Goal: Task Accomplishment & Management: Use online tool/utility

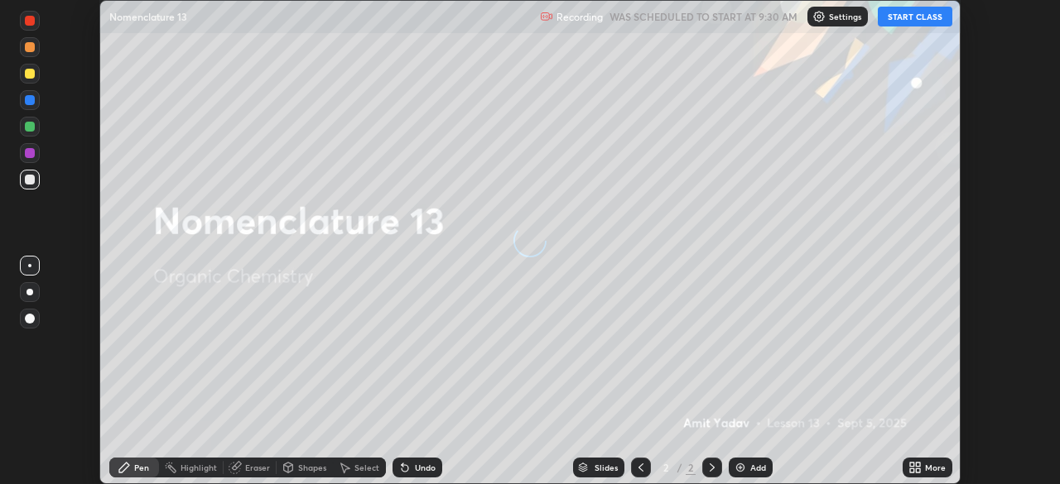
scroll to position [484, 1060]
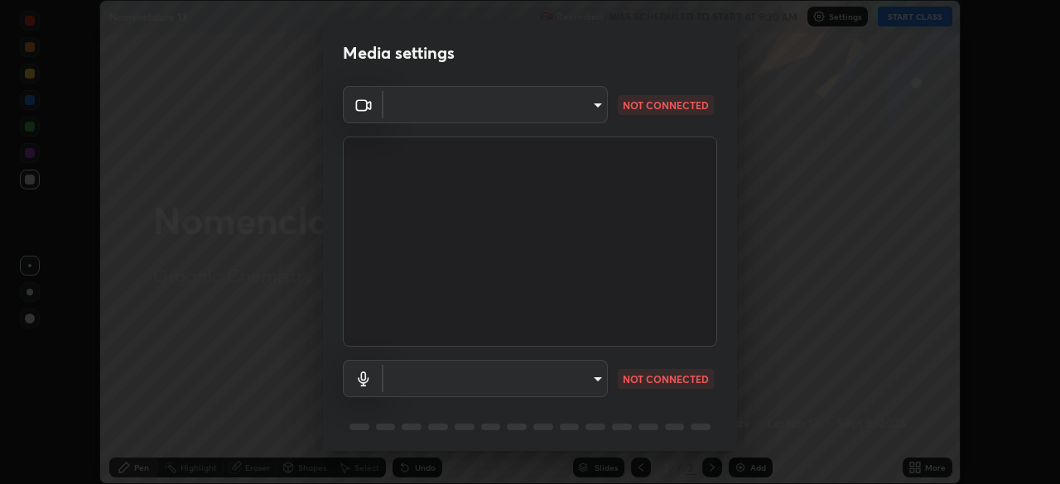
type input "c7661abdb2026871ead36f205add4b28eed2acd2256a3062a57d90756d6a7fda"
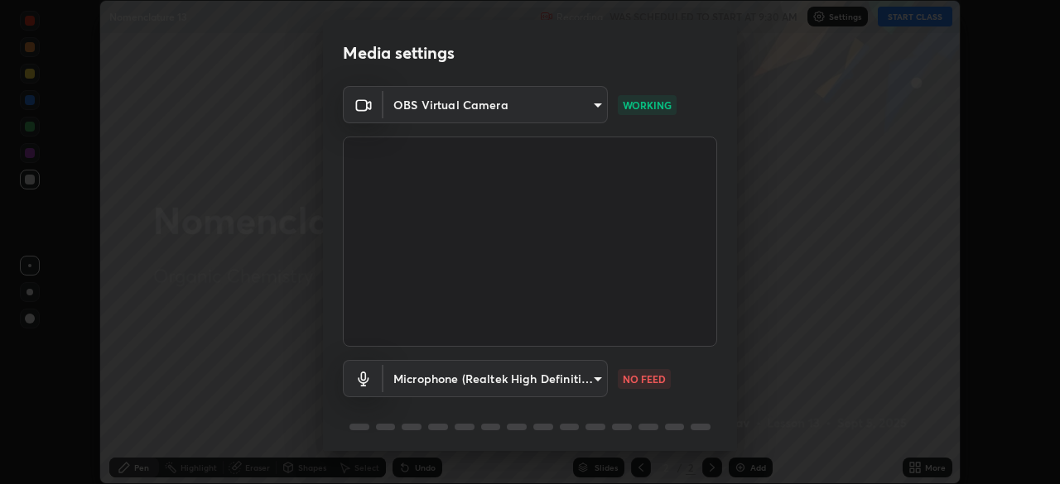
click at [593, 385] on body "Erase all Nomenclature 13 Recording WAS SCHEDULED TO START AT 9:30 AM Settings …" at bounding box center [530, 242] width 1060 height 484
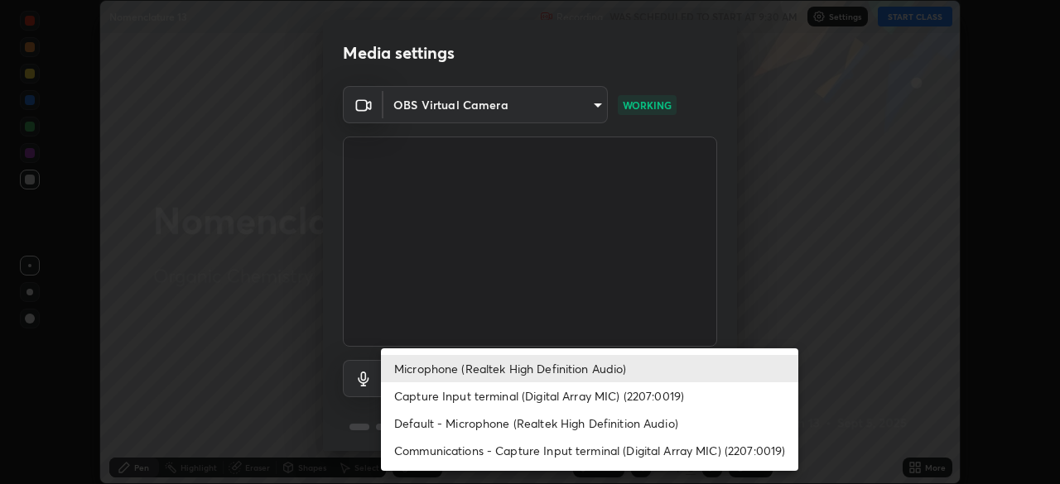
click at [475, 424] on li "Default - Microphone (Realtek High Definition Audio)" at bounding box center [589, 423] width 417 height 27
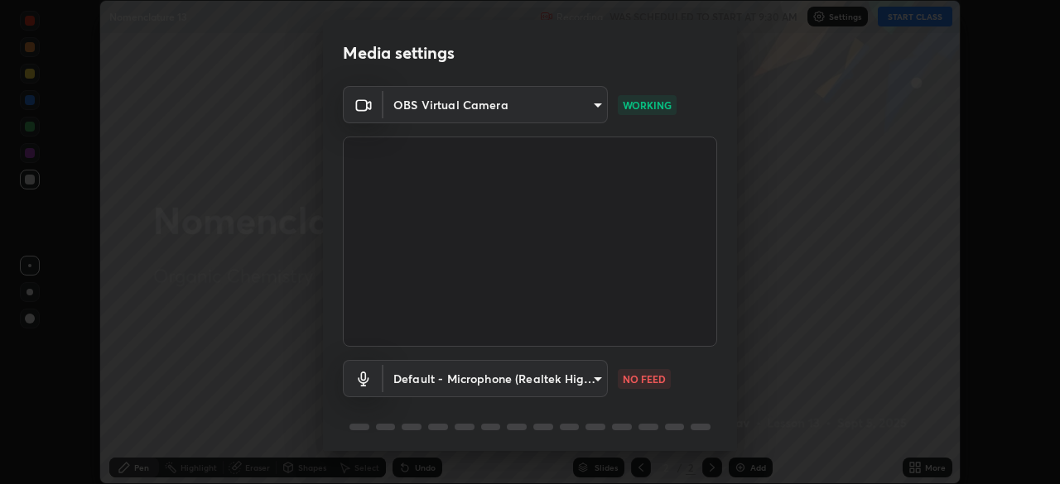
type input "default"
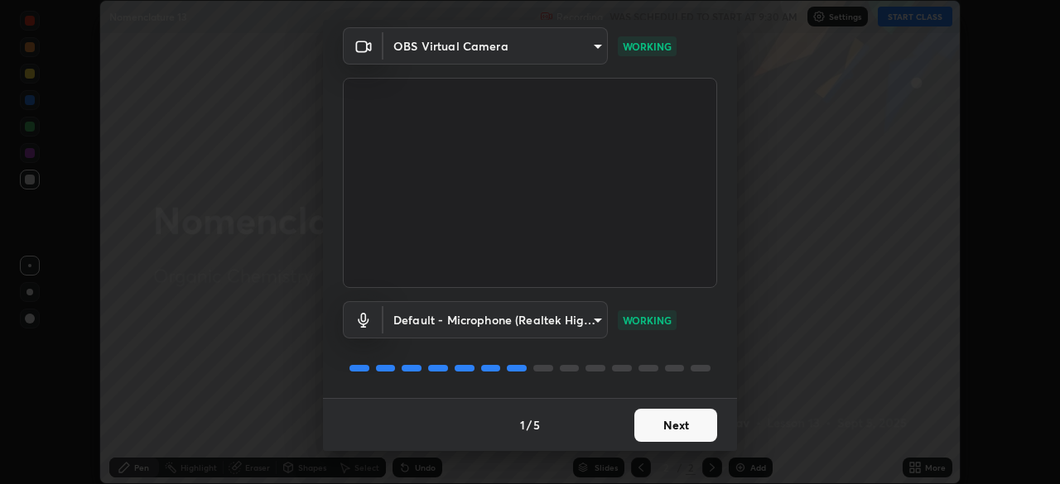
click at [656, 423] on button "Next" at bounding box center [675, 425] width 83 height 33
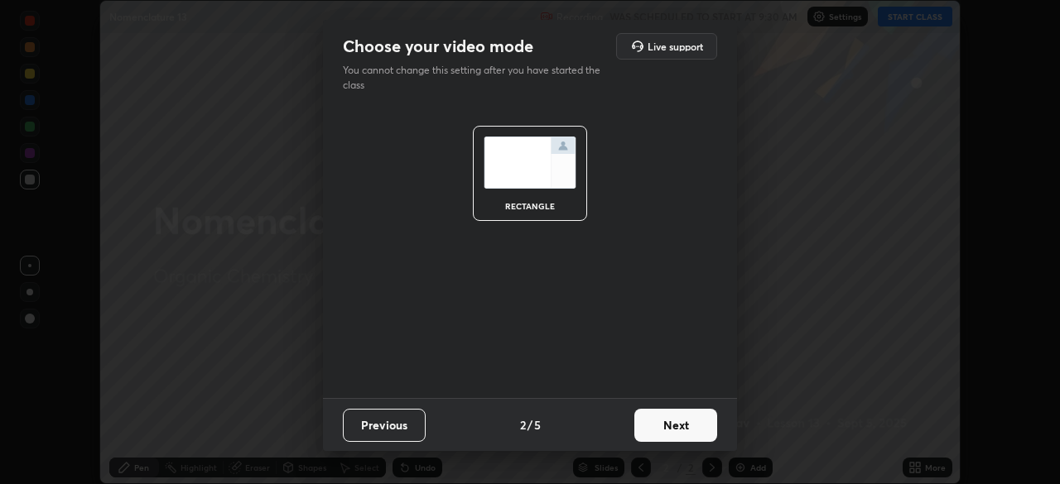
scroll to position [0, 0]
click at [660, 429] on button "Next" at bounding box center [675, 425] width 83 height 33
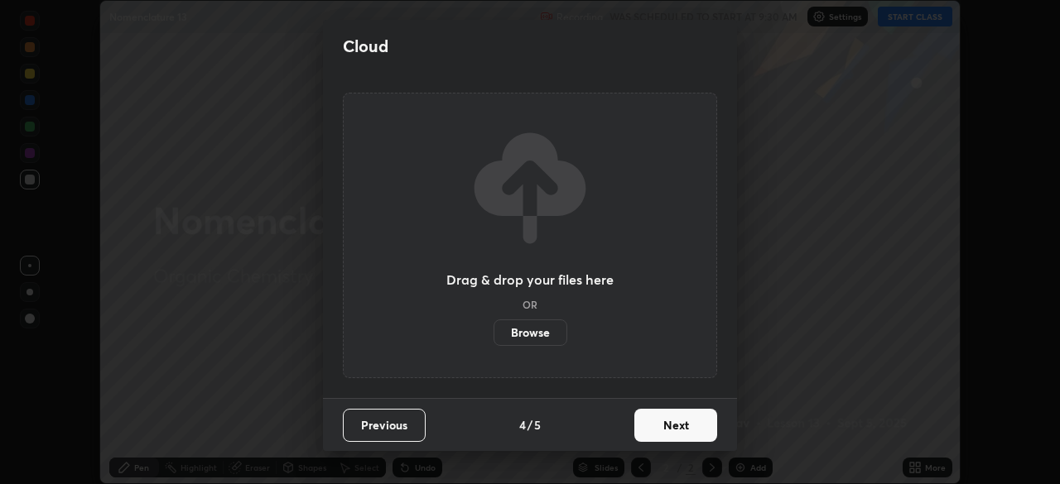
click at [660, 429] on button "Next" at bounding box center [675, 425] width 83 height 33
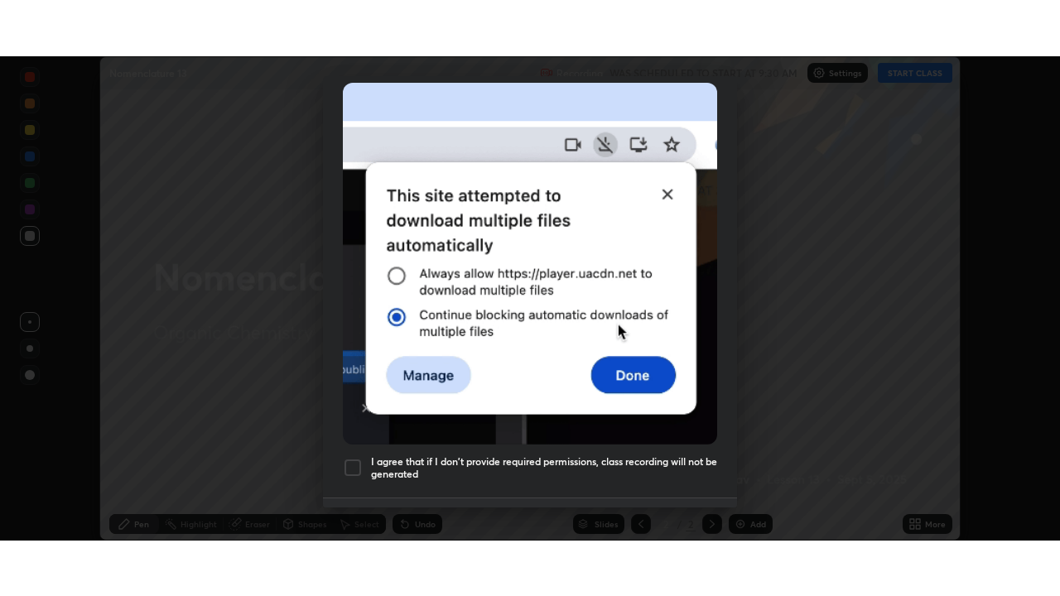
scroll to position [397, 0]
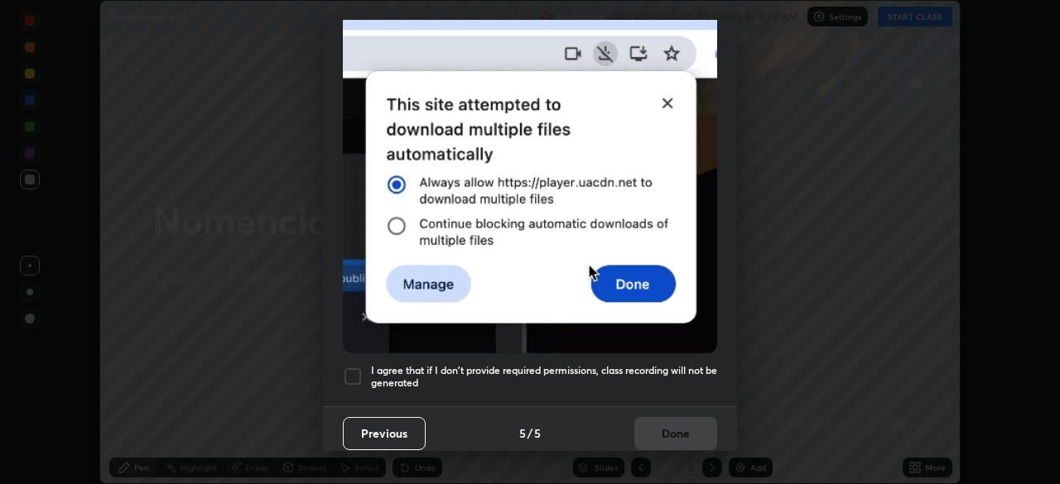
click at [354, 367] on div at bounding box center [353, 377] width 20 height 20
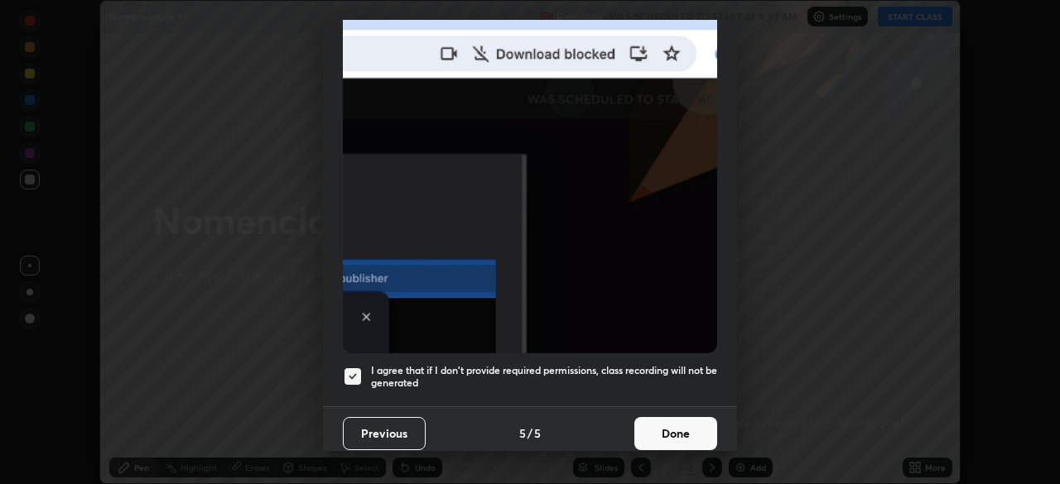
click at [634, 422] on button "Done" at bounding box center [675, 433] width 83 height 33
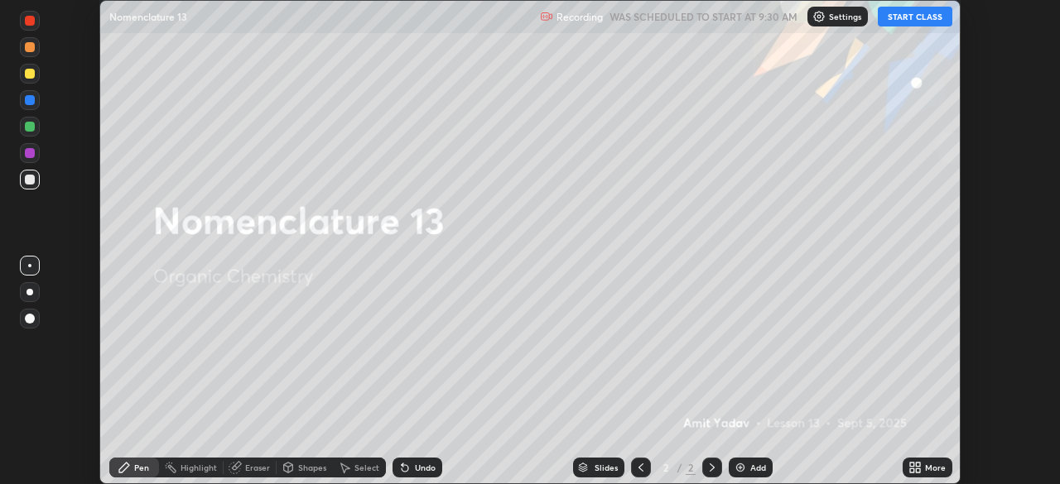
click at [912, 469] on icon at bounding box center [912, 471] width 4 height 4
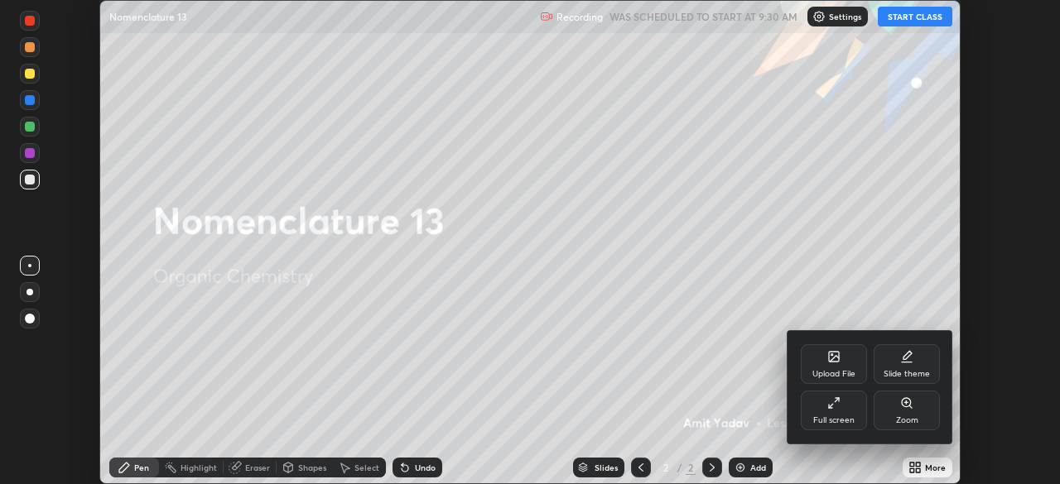
click at [826, 416] on div "Full screen" at bounding box center [833, 420] width 41 height 8
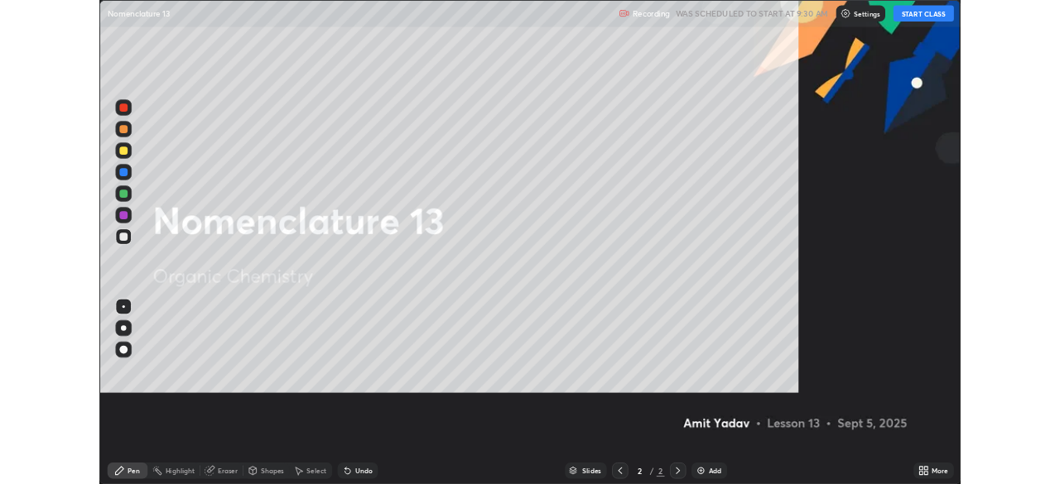
scroll to position [596, 1060]
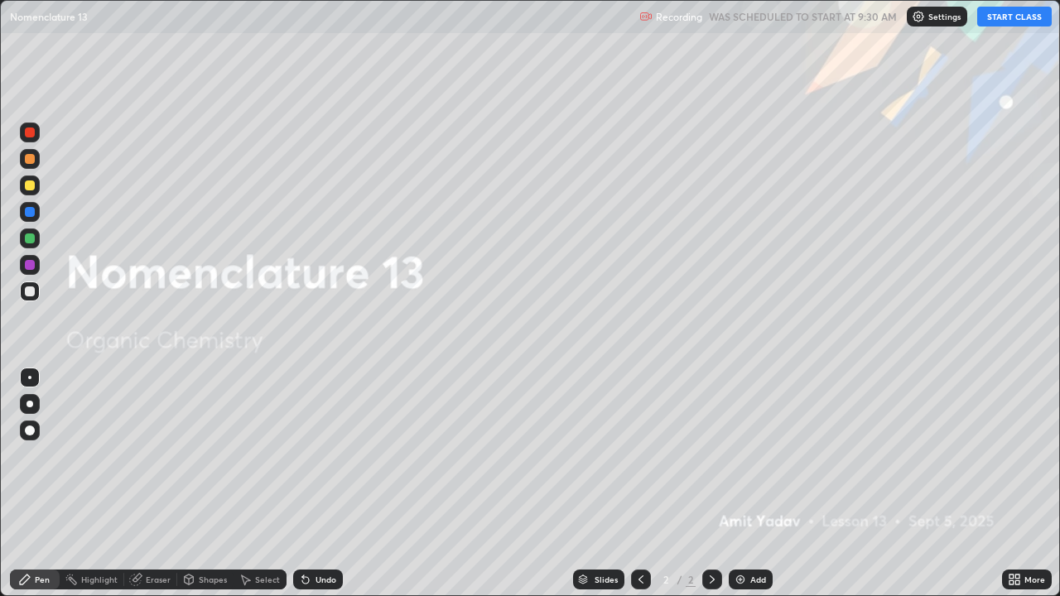
click at [1027, 20] on button "START CLASS" at bounding box center [1014, 17] width 75 height 20
click at [735, 483] on img at bounding box center [740, 579] width 13 height 13
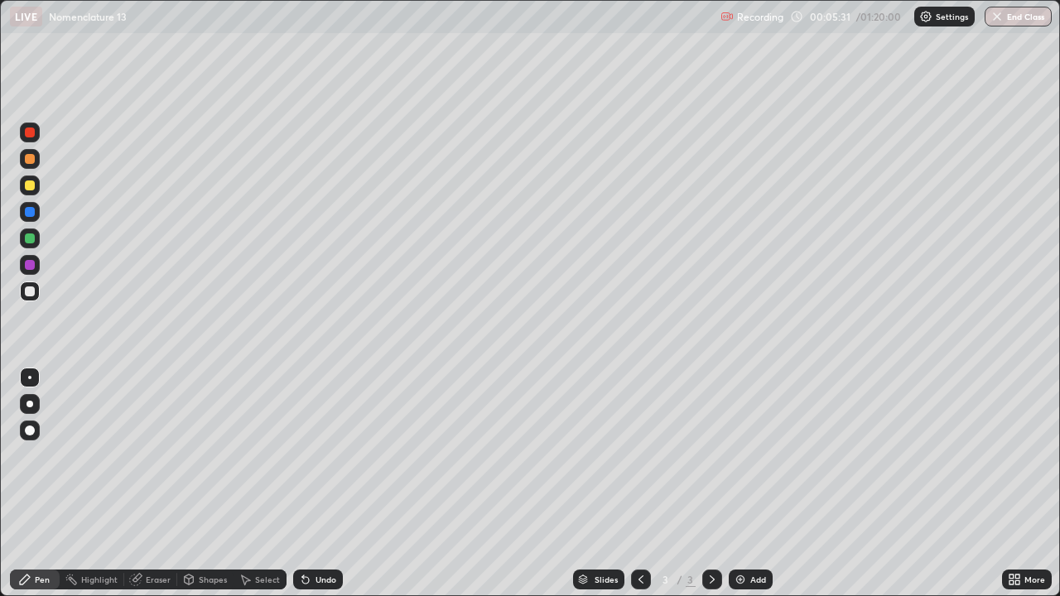
click at [154, 483] on div "Eraser" at bounding box center [158, 579] width 25 height 8
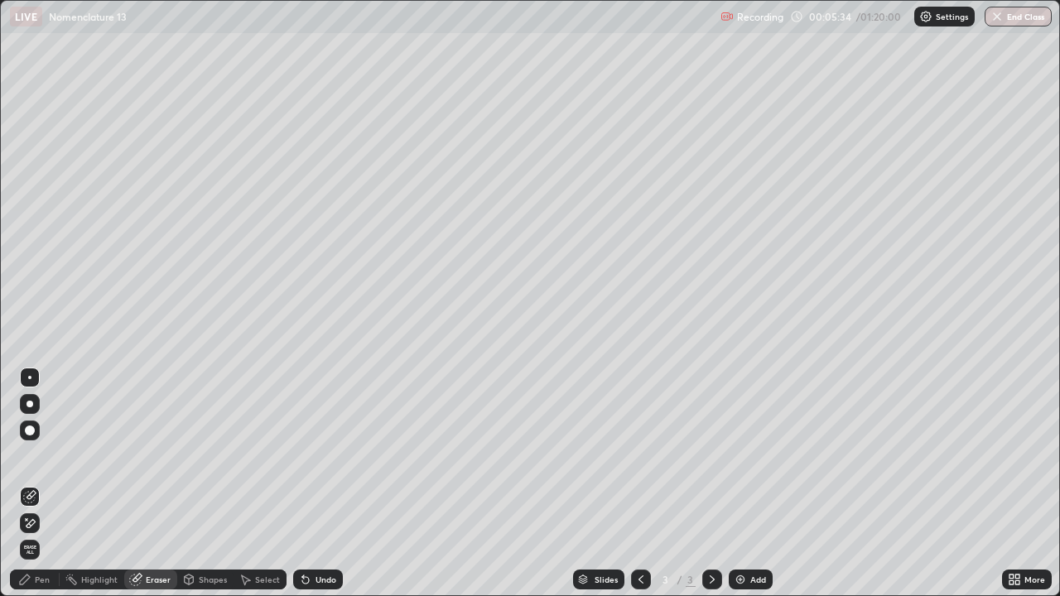
click at [46, 483] on div "Pen" at bounding box center [42, 579] width 15 height 8
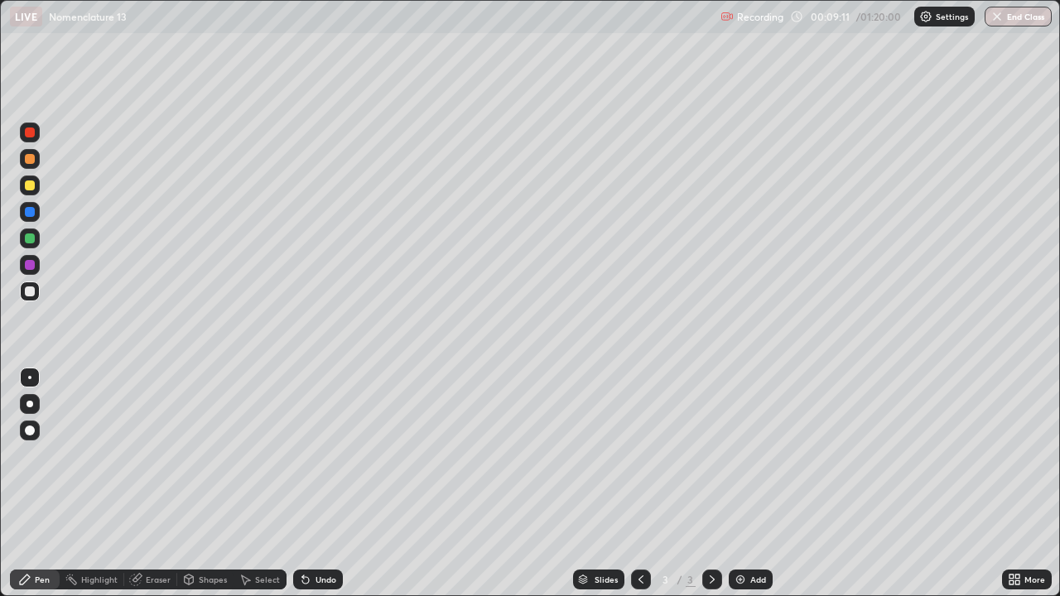
click at [745, 483] on div "Add" at bounding box center [751, 580] width 44 height 20
click at [757, 483] on div "Add" at bounding box center [758, 579] width 16 height 8
click at [312, 483] on div "Undo" at bounding box center [318, 580] width 50 height 20
click at [262, 483] on div "Select" at bounding box center [259, 580] width 53 height 20
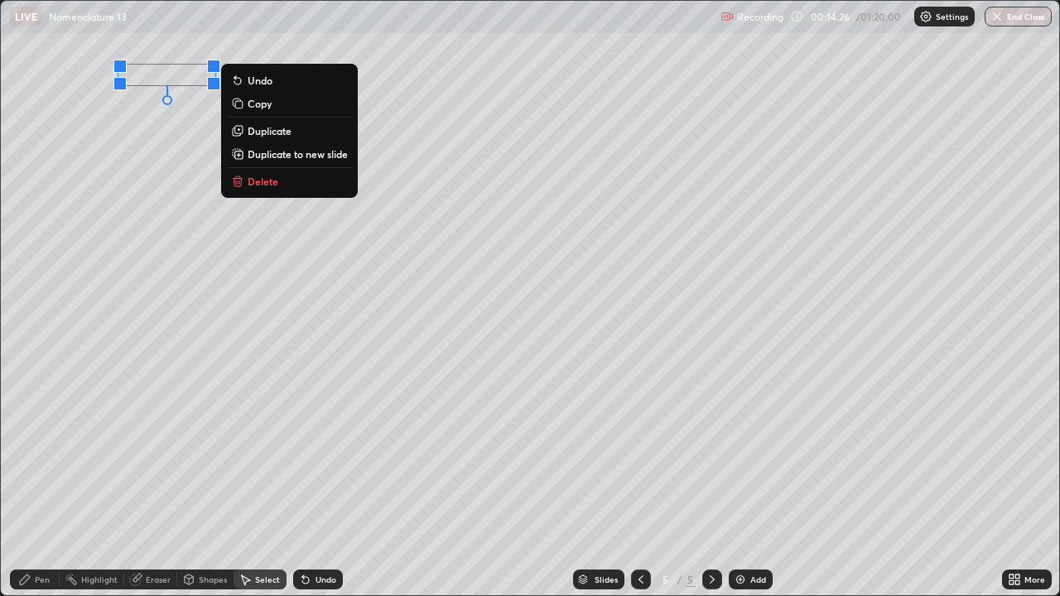
click at [259, 108] on p "Copy" at bounding box center [260, 103] width 24 height 13
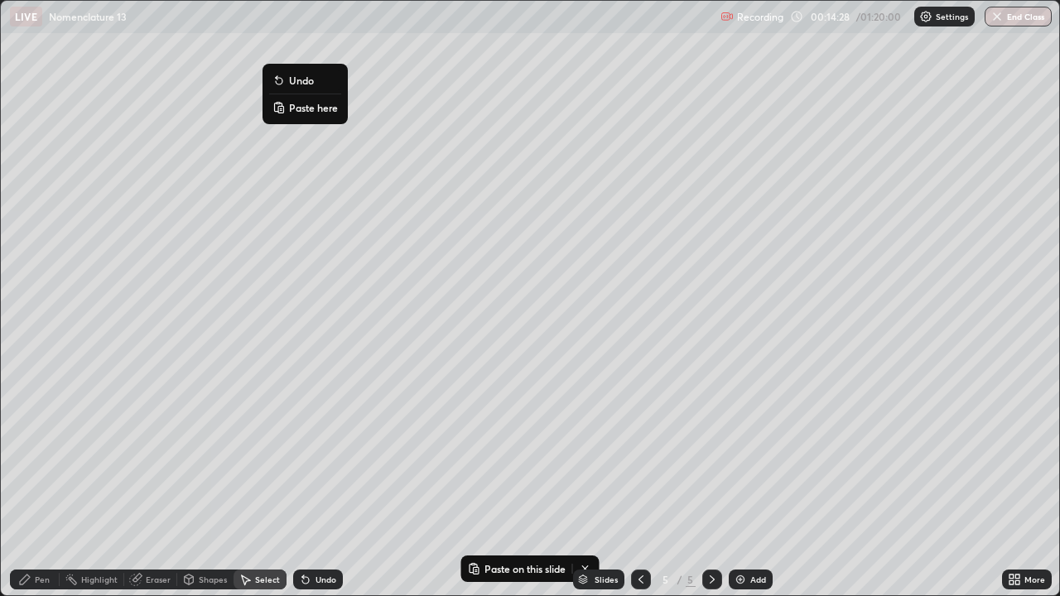
click at [291, 108] on p "Paste here" at bounding box center [313, 107] width 49 height 13
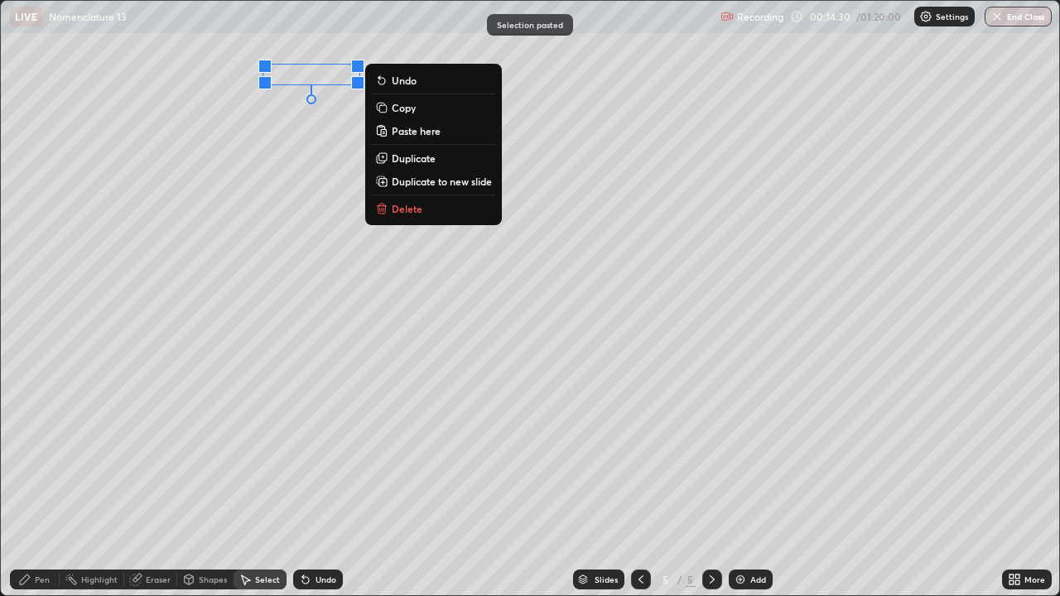
click at [397, 134] on p "Paste here" at bounding box center [416, 130] width 49 height 13
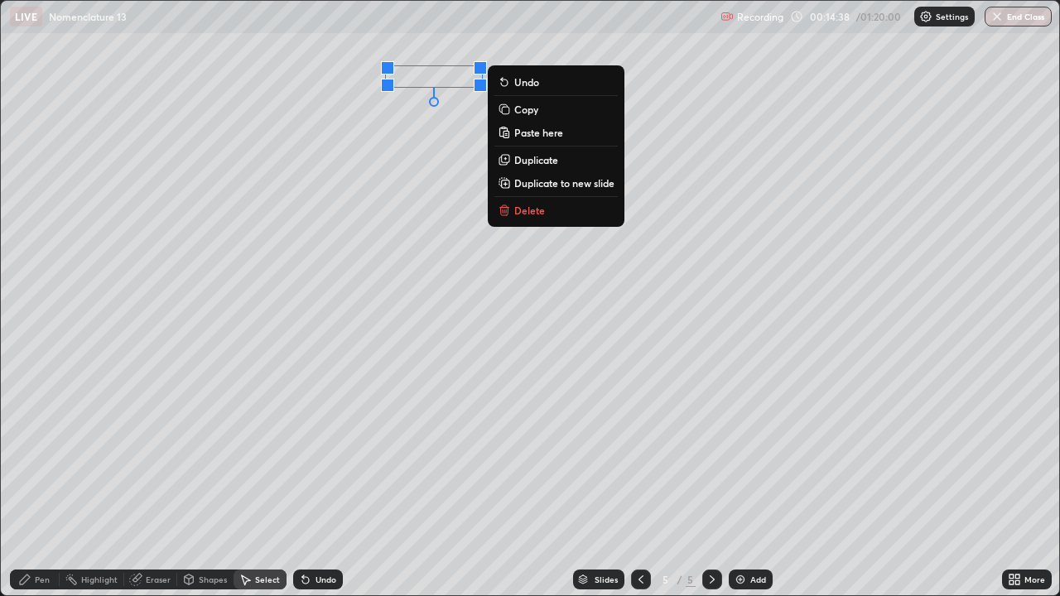
click at [311, 82] on div "0 ° Undo Copy Paste here Duplicate Duplicate to new slide Delete" at bounding box center [530, 298] width 1058 height 594
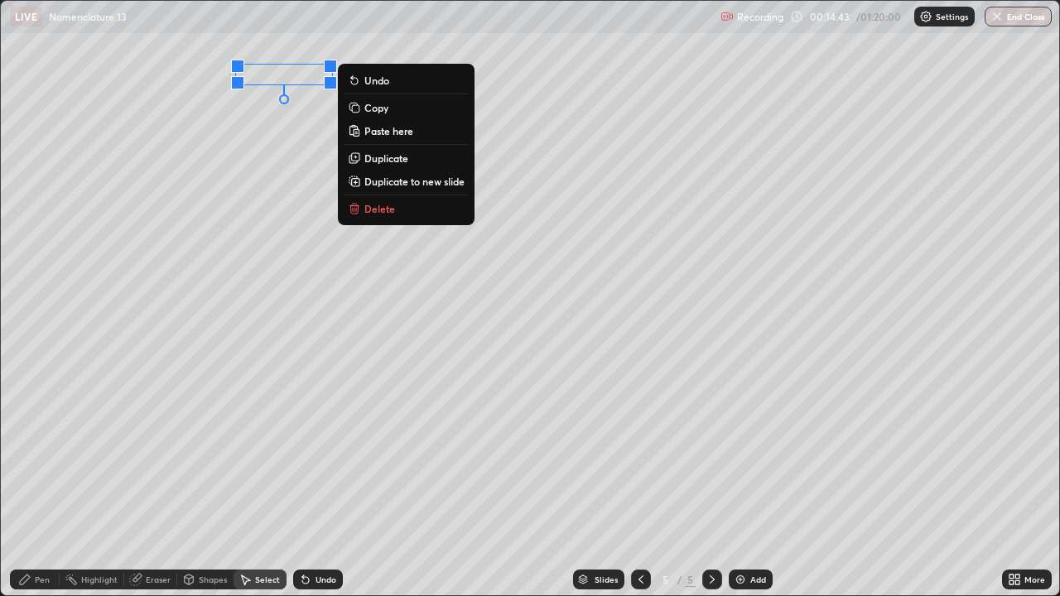
click at [321, 125] on div "0 ° Undo Copy Paste here Duplicate Duplicate to new slide Delete" at bounding box center [530, 298] width 1058 height 594
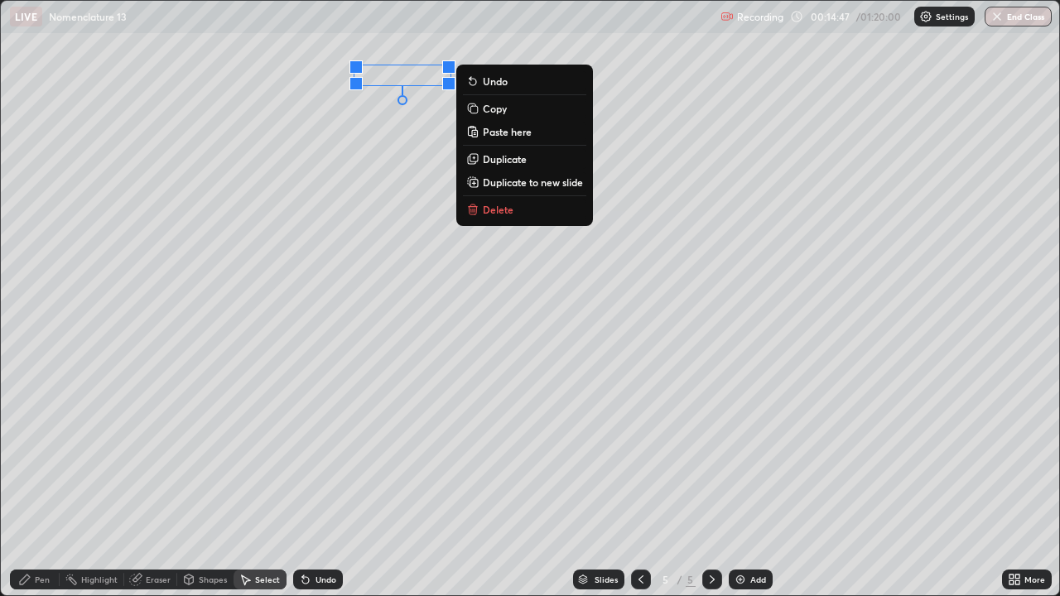
click at [355, 130] on div "0 ° Undo Copy Paste here Duplicate Duplicate to new slide Delete" at bounding box center [530, 298] width 1058 height 594
click at [485, 112] on p "Copy" at bounding box center [495, 107] width 24 height 13
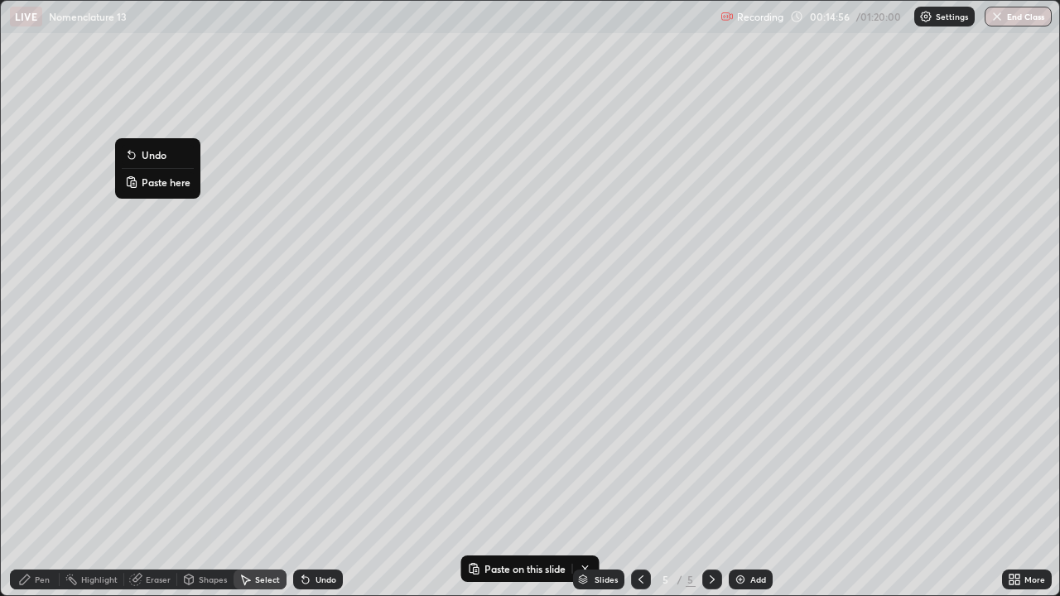
click at [149, 182] on p "Paste here" at bounding box center [166, 182] width 49 height 13
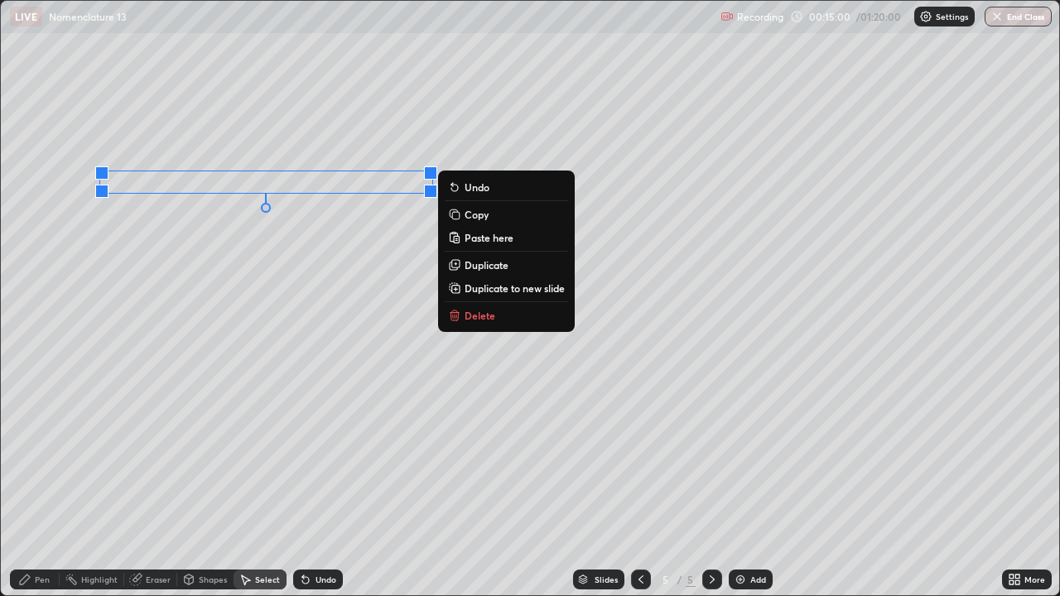
click at [136, 242] on div "0 ° Undo Copy Paste here Duplicate Duplicate to new slide Delete" at bounding box center [530, 298] width 1058 height 594
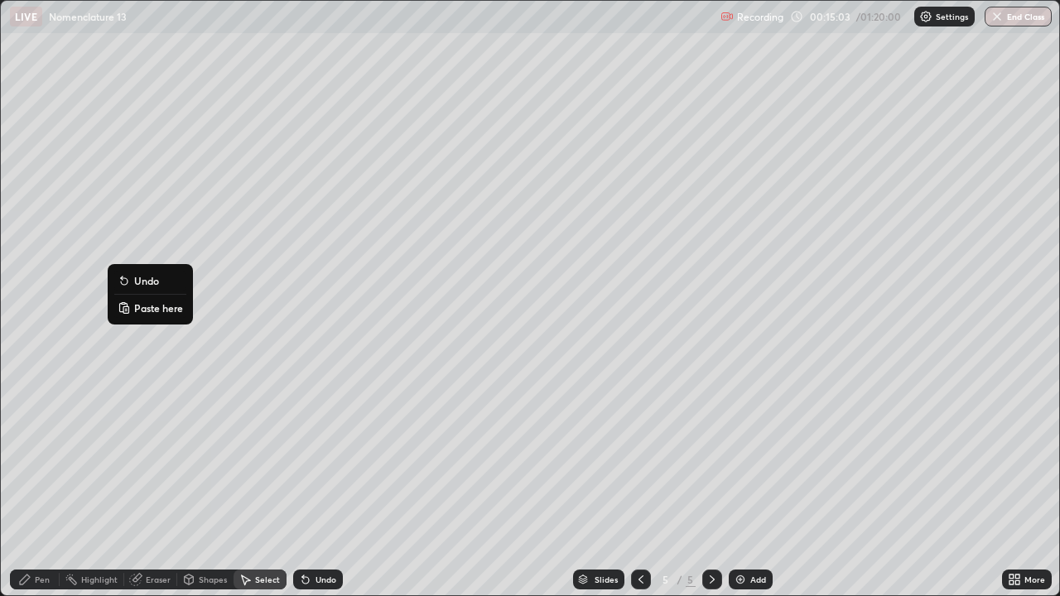
click at [144, 308] on p "Paste here" at bounding box center [158, 307] width 49 height 13
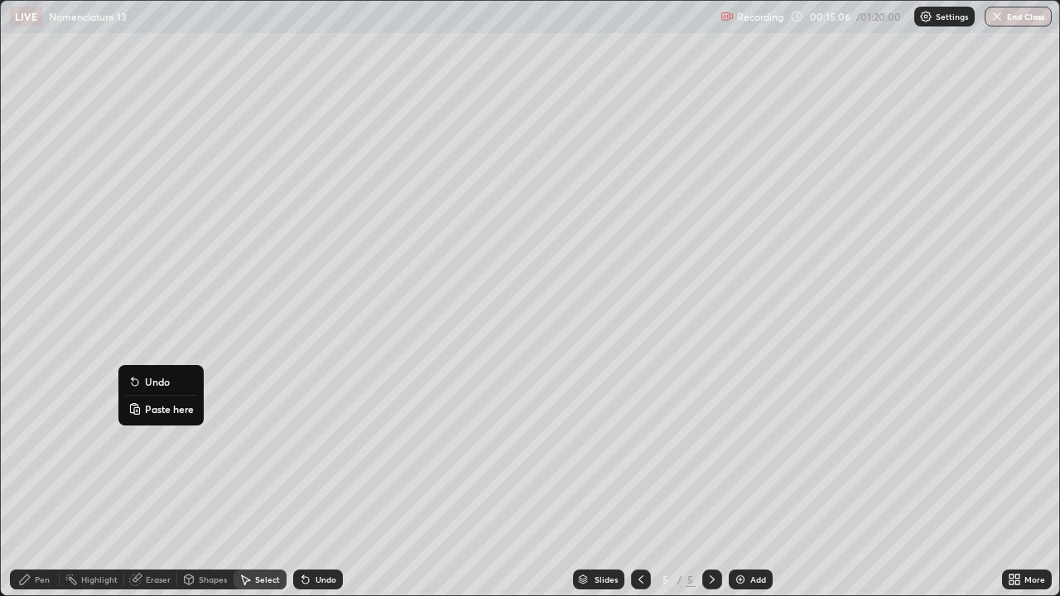
click at [147, 408] on p "Paste here" at bounding box center [169, 408] width 49 height 13
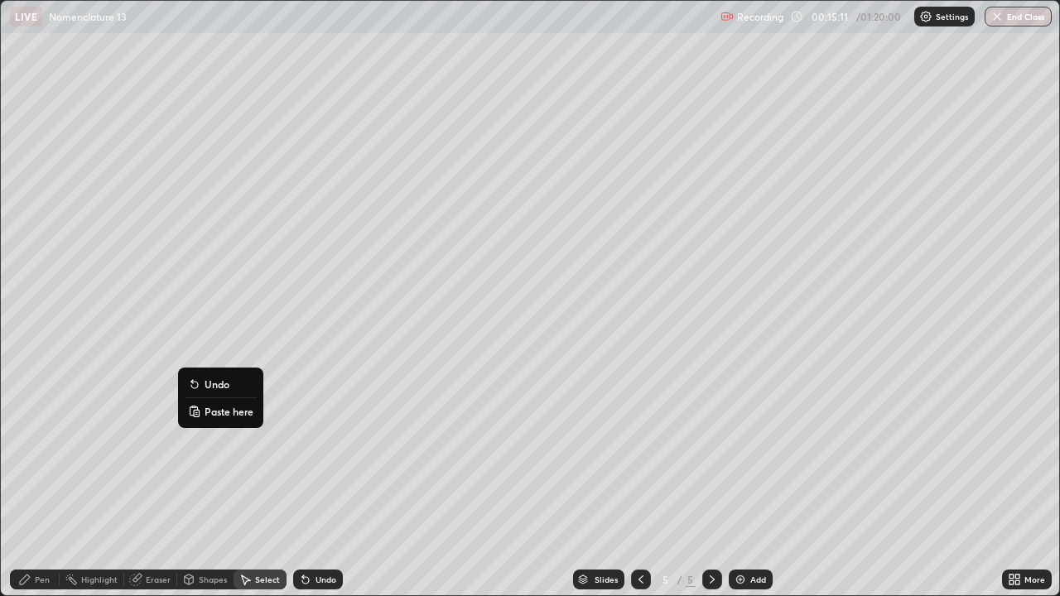
click at [209, 411] on p "Paste here" at bounding box center [228, 411] width 49 height 13
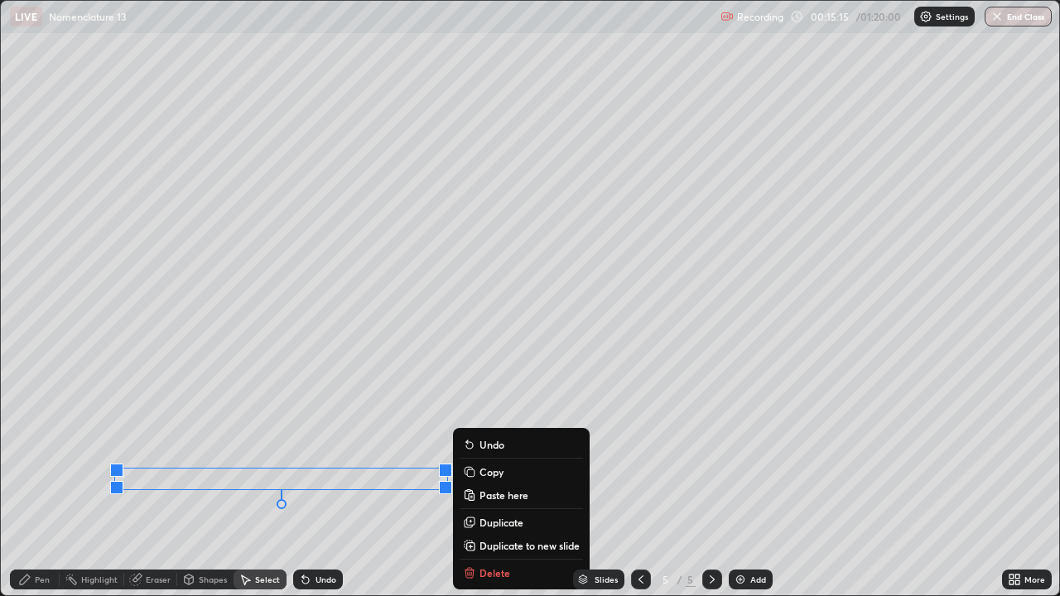
click at [158, 483] on div "0 ° Undo Copy Paste here Duplicate Duplicate to new slide Delete" at bounding box center [530, 298] width 1058 height 594
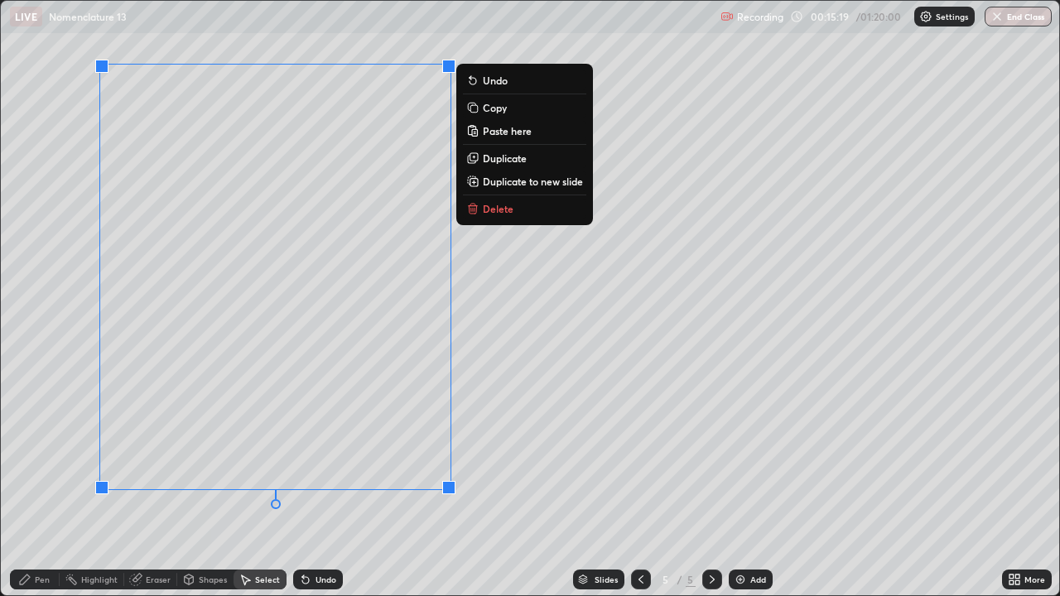
click at [505, 114] on button "Copy" at bounding box center [524, 108] width 123 height 20
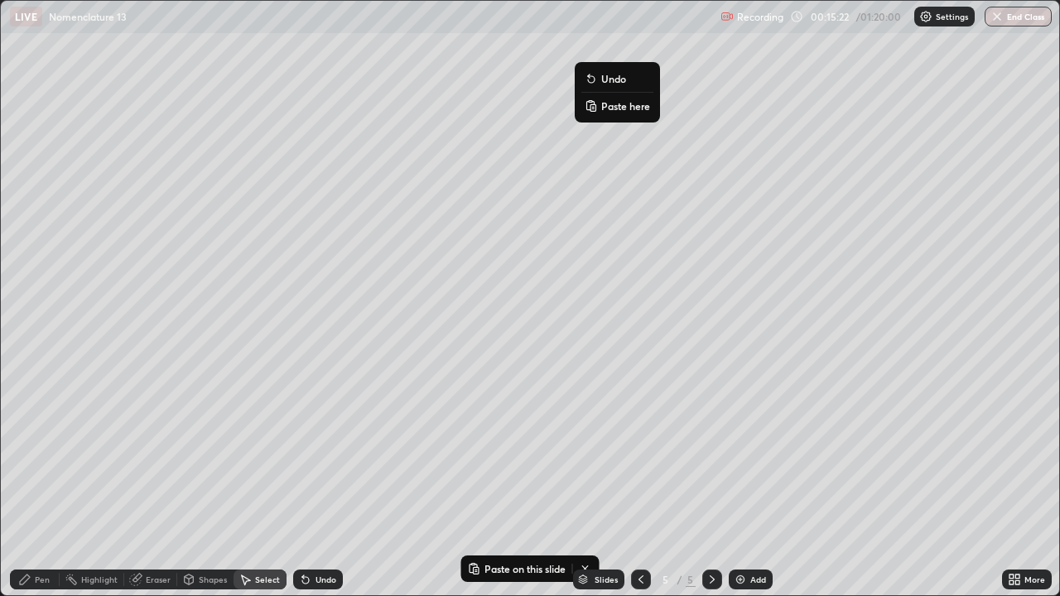
click at [605, 110] on p "Paste here" at bounding box center [625, 105] width 49 height 13
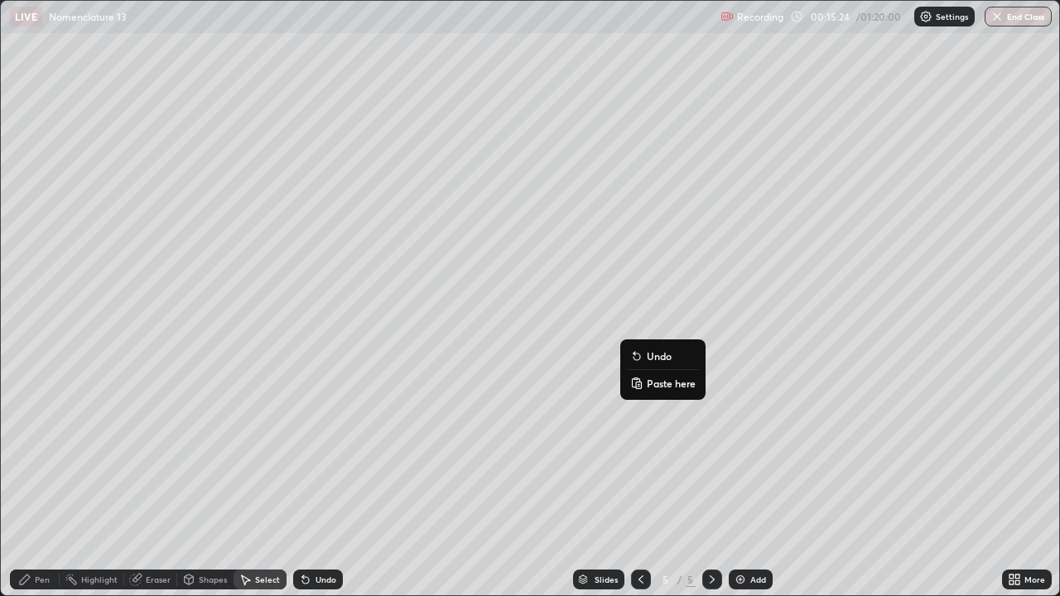
click at [543, 379] on div "0 ° Undo Copy Paste here Duplicate Duplicate to new slide Delete" at bounding box center [530, 298] width 1058 height 594
click at [31, 483] on div "Pen" at bounding box center [35, 580] width 50 height 20
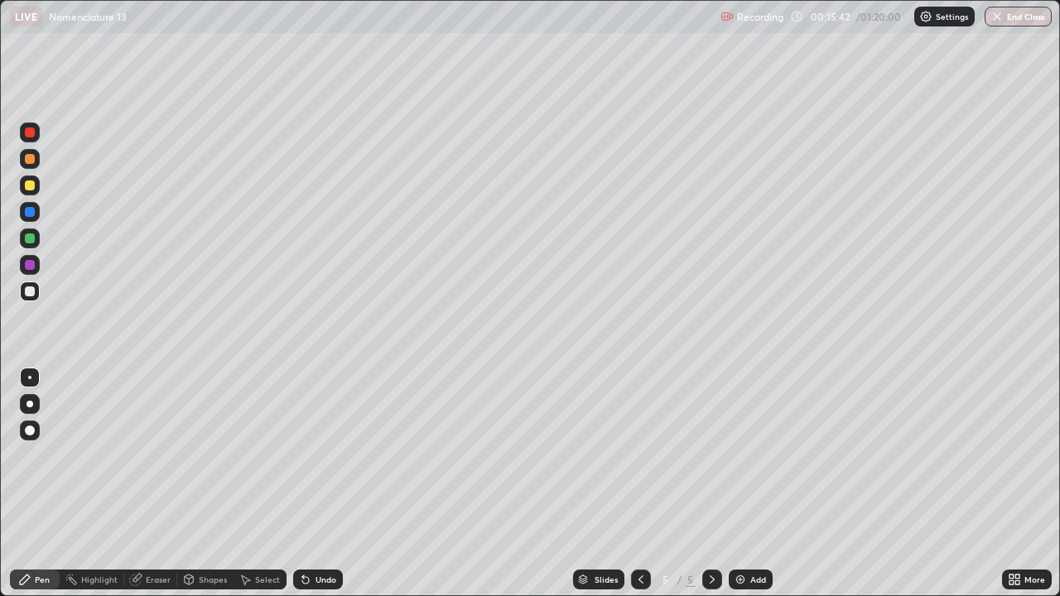
click at [30, 188] on div at bounding box center [30, 185] width 10 height 10
click at [208, 483] on div "Shapes" at bounding box center [213, 579] width 28 height 8
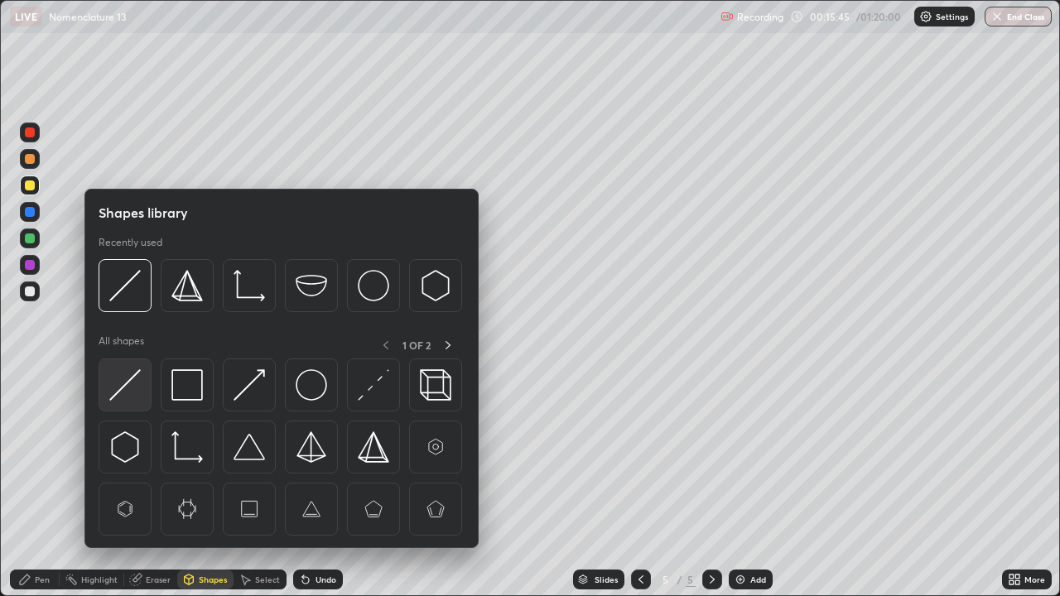
click at [142, 403] on div at bounding box center [125, 384] width 53 height 53
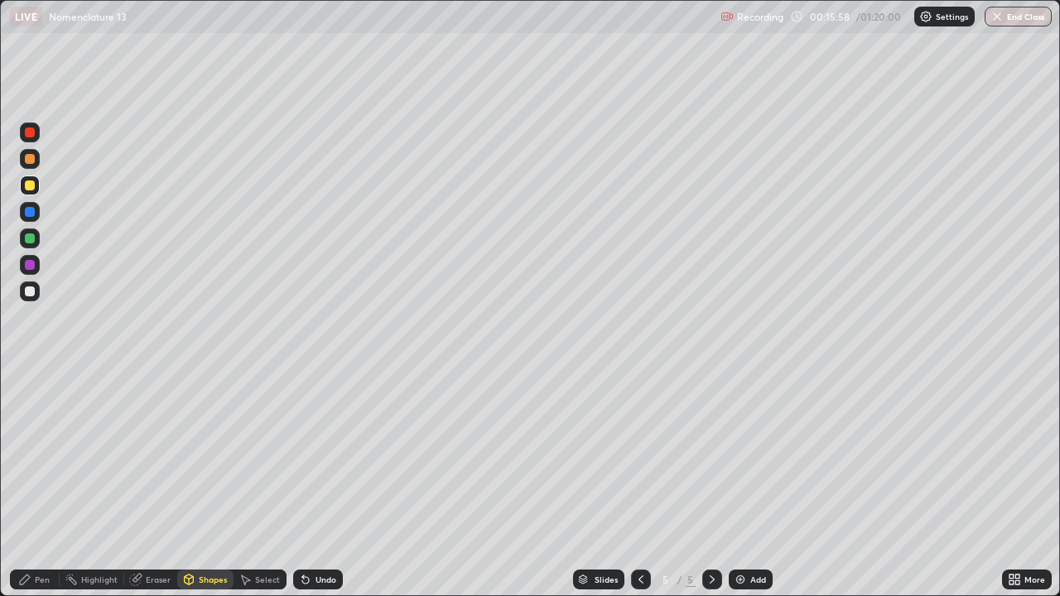
click at [52, 483] on div "Pen" at bounding box center [35, 580] width 50 height 20
click at [316, 483] on div "Undo" at bounding box center [318, 580] width 50 height 20
click at [312, 483] on div "Undo" at bounding box center [318, 580] width 50 height 20
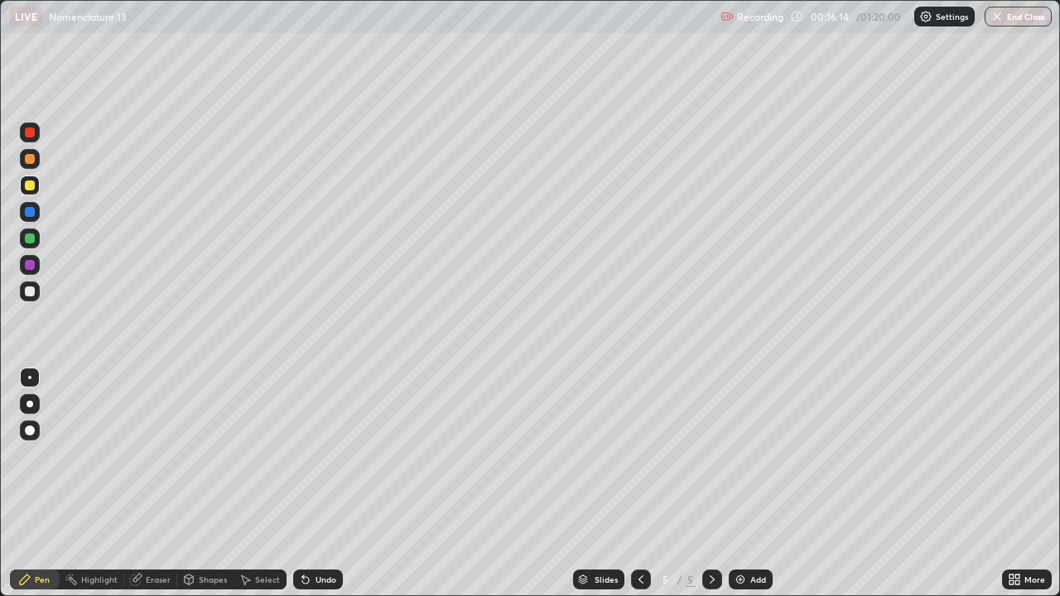
click at [312, 483] on div "Undo" at bounding box center [318, 580] width 50 height 20
click at [32, 239] on div at bounding box center [30, 238] width 10 height 10
click at [150, 483] on div "Eraser" at bounding box center [158, 579] width 25 height 8
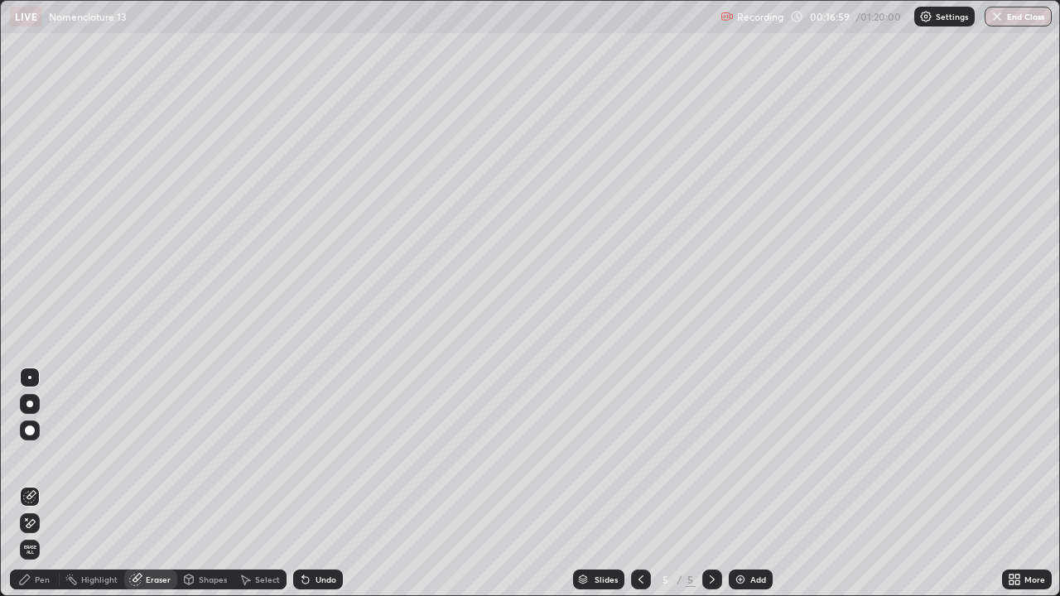
click at [37, 483] on div "Pen" at bounding box center [42, 579] width 15 height 8
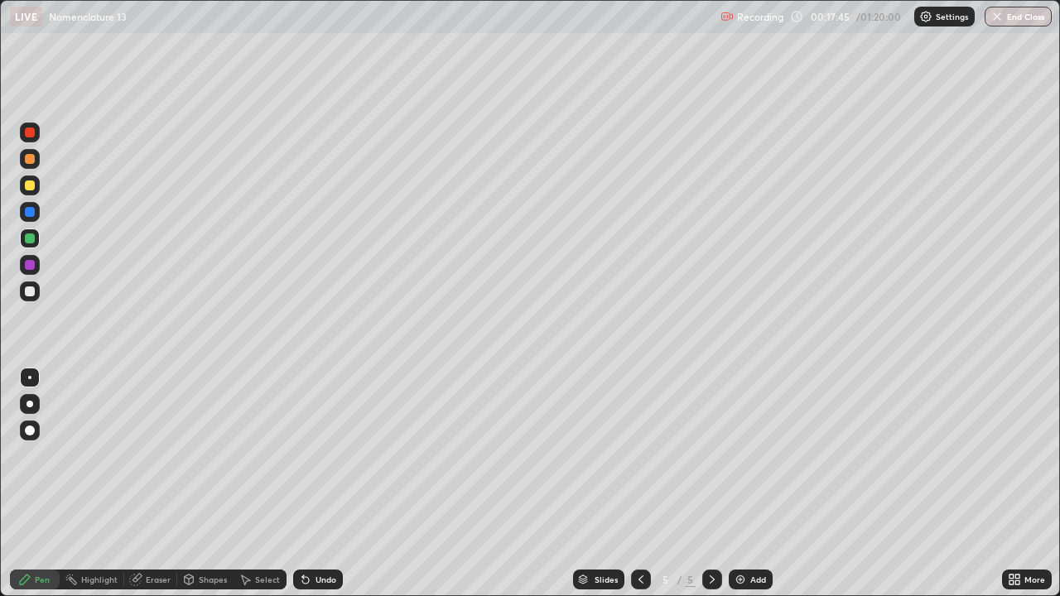
click at [315, 483] on div "Undo" at bounding box center [325, 579] width 21 height 8
click at [36, 134] on div at bounding box center [30, 133] width 20 height 20
click at [28, 190] on div at bounding box center [30, 185] width 10 height 10
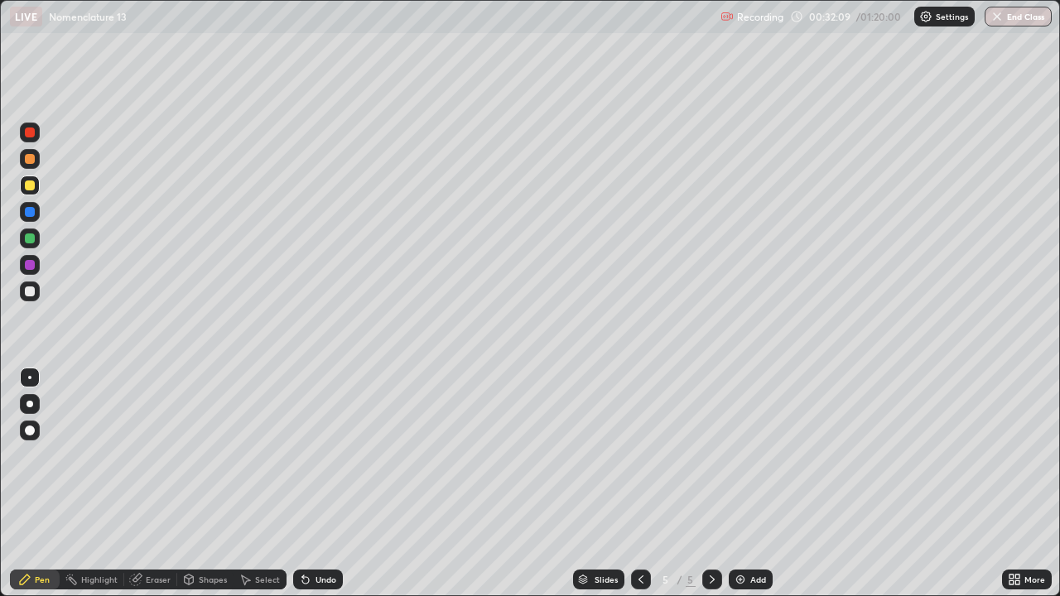
click at [1015, 483] on icon at bounding box center [1014, 579] width 13 height 13
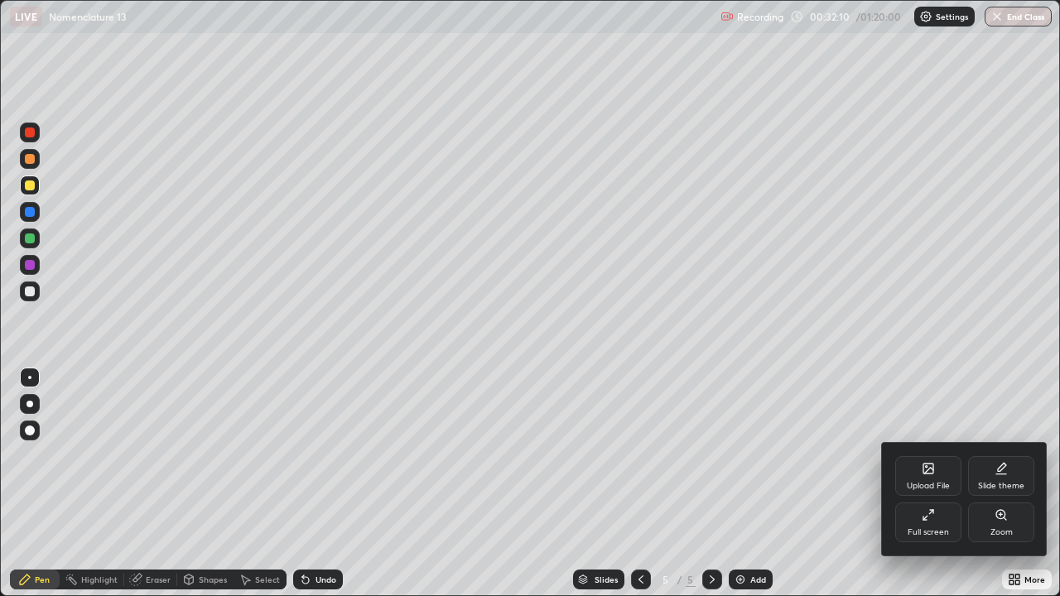
click at [929, 483] on div "Full screen" at bounding box center [927, 532] width 41 height 8
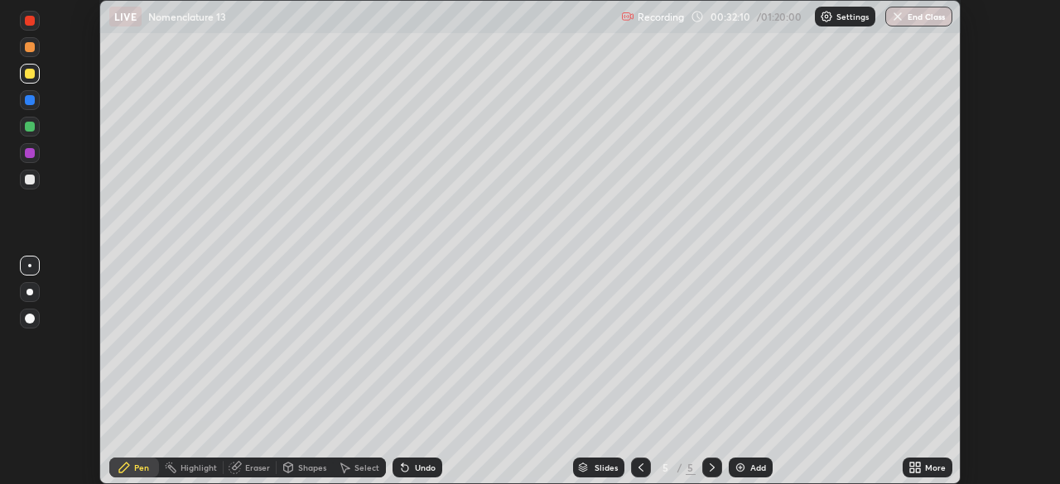
scroll to position [82304, 81729]
